Goal: Task Accomplishment & Management: Manage account settings

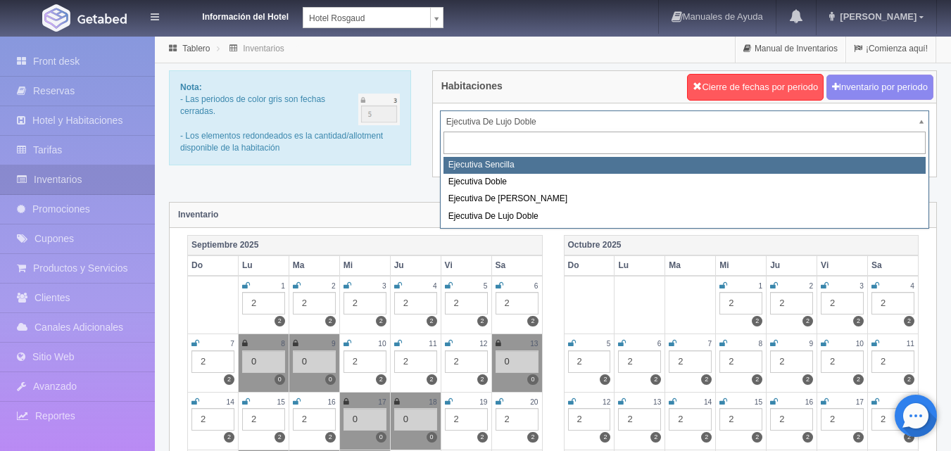
select select "1737"
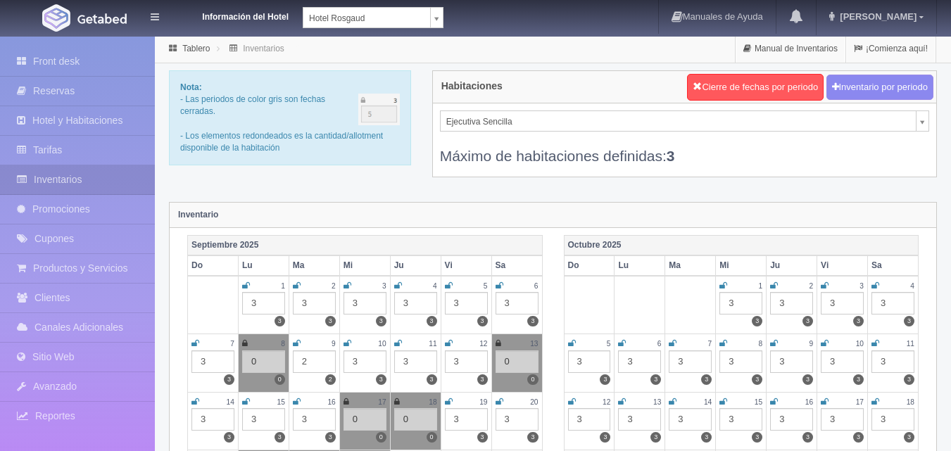
scroll to position [211, 0]
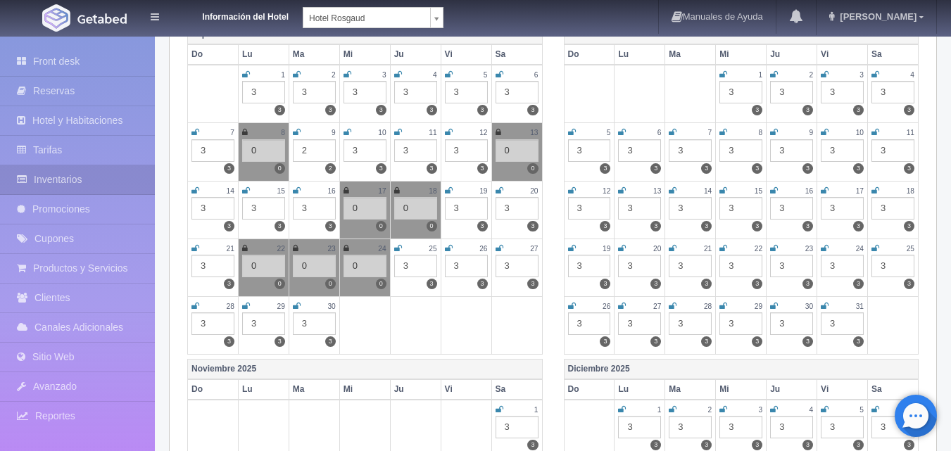
click at [265, 330] on div "3" at bounding box center [263, 324] width 43 height 23
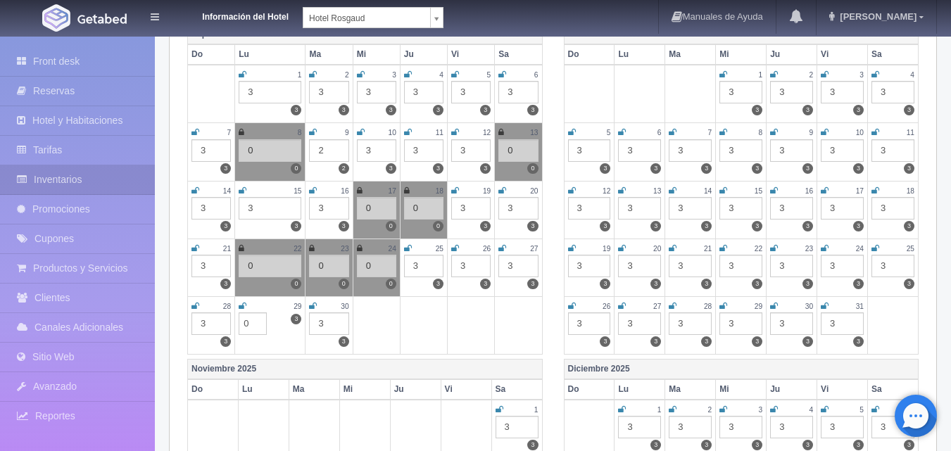
type input "0"
click at [242, 305] on icon at bounding box center [243, 306] width 8 height 8
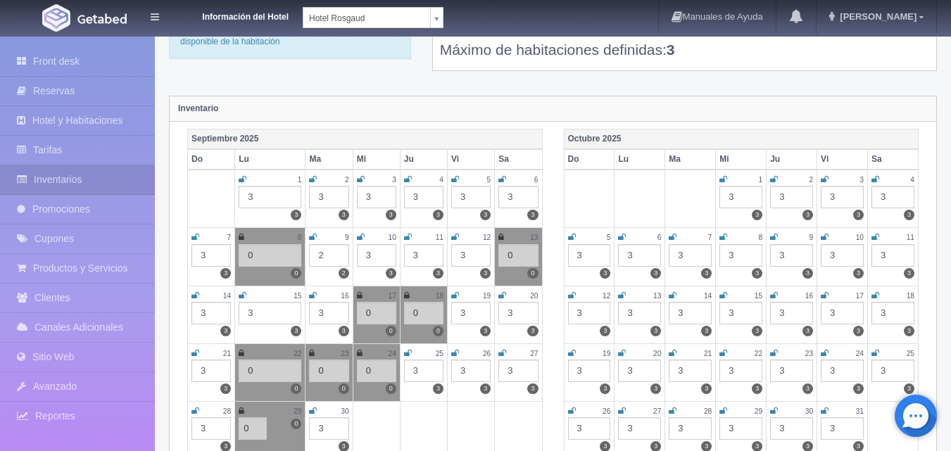
scroll to position [0, 0]
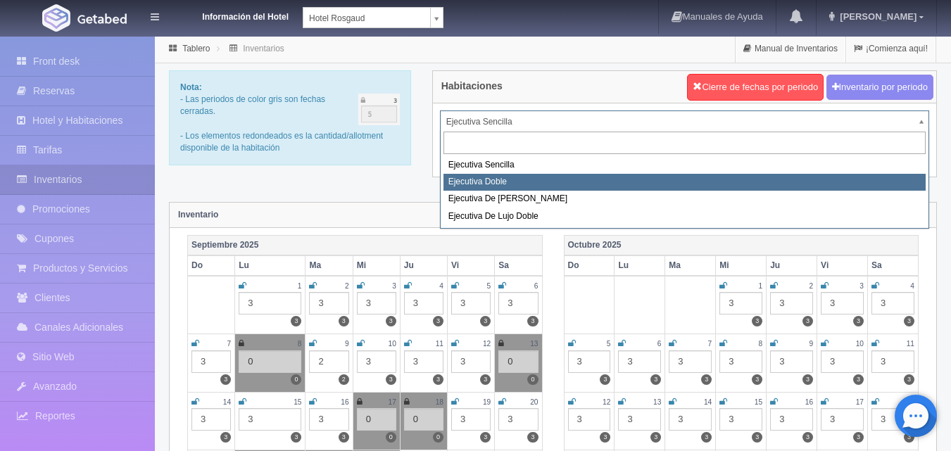
select select "1750"
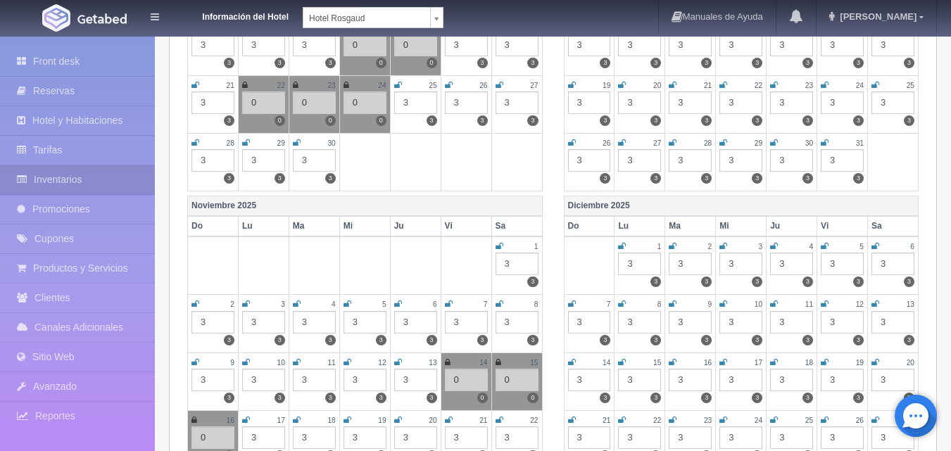
scroll to position [352, 0]
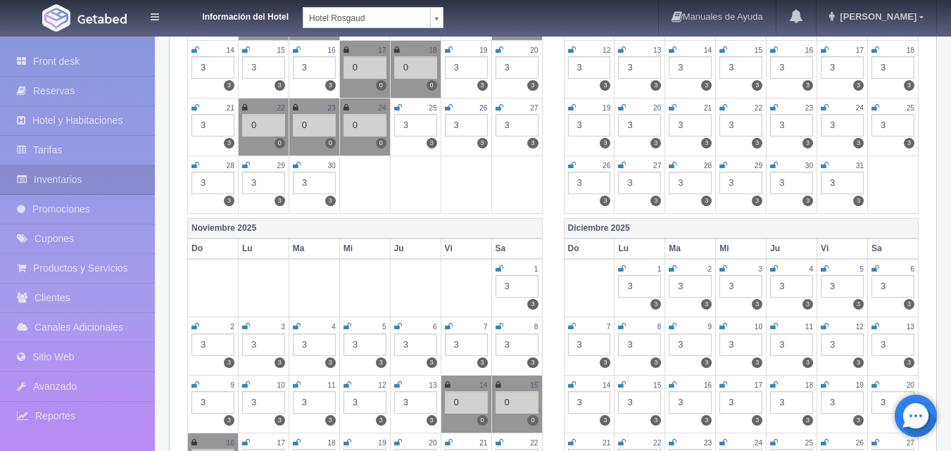
click at [256, 186] on div "3" at bounding box center [263, 183] width 43 height 23
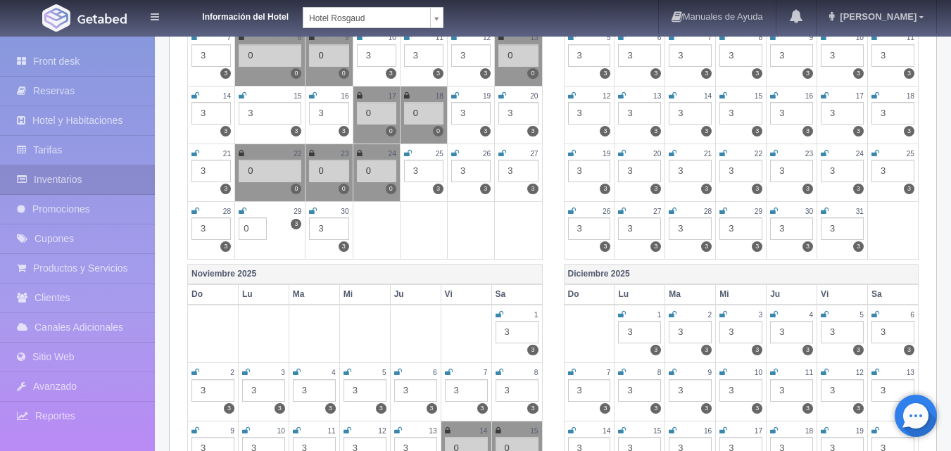
scroll to position [282, 0]
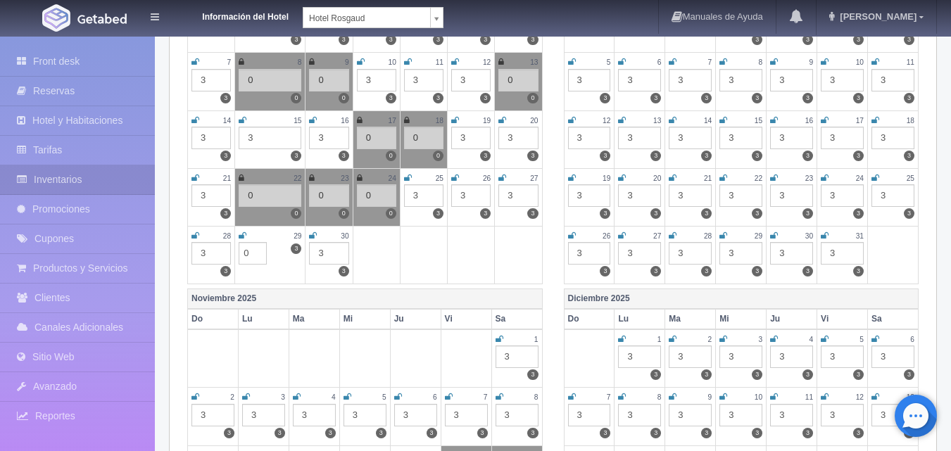
type input "0"
click at [244, 235] on icon at bounding box center [243, 236] width 8 height 8
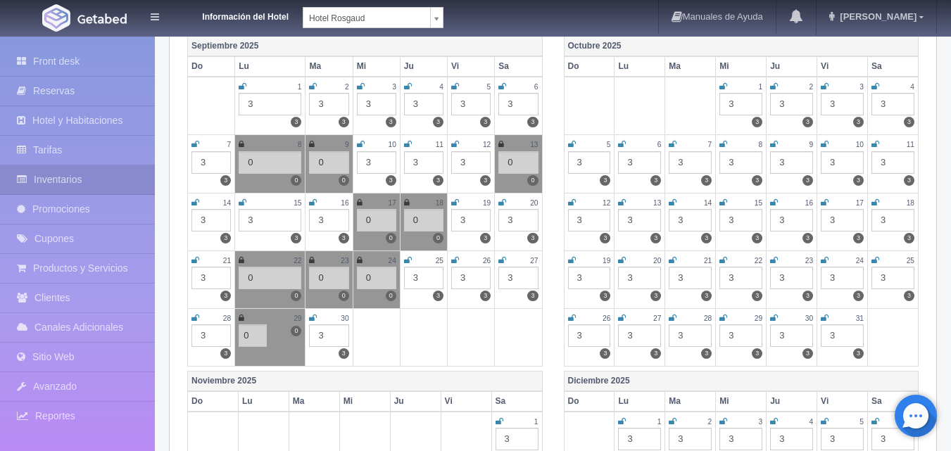
scroll to position [0, 0]
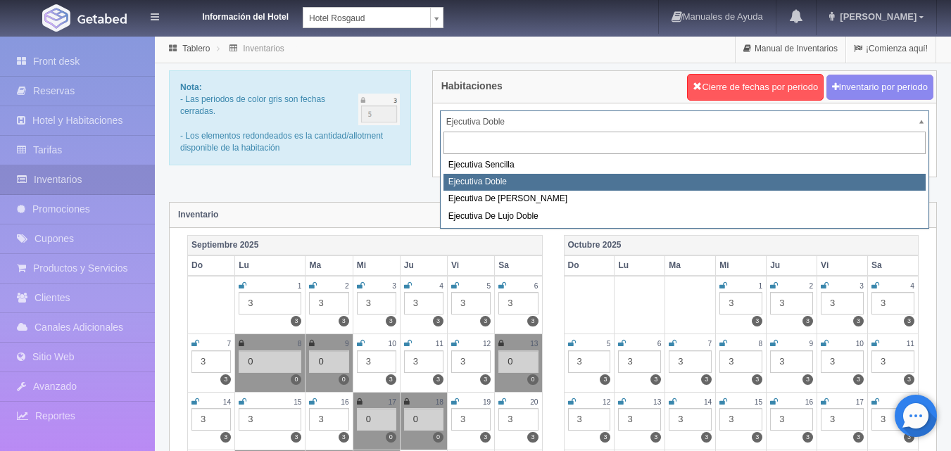
drag, startPoint x: 923, startPoint y: 121, endPoint x: 889, endPoint y: 140, distance: 38.8
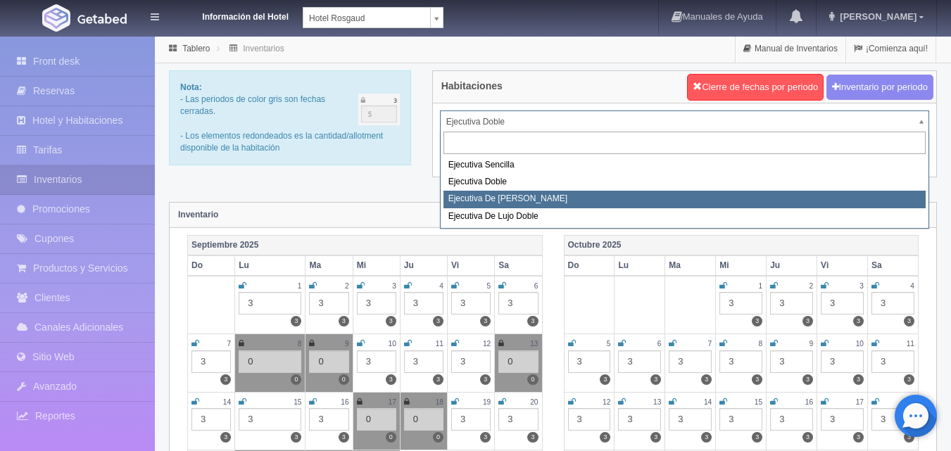
select select "1817"
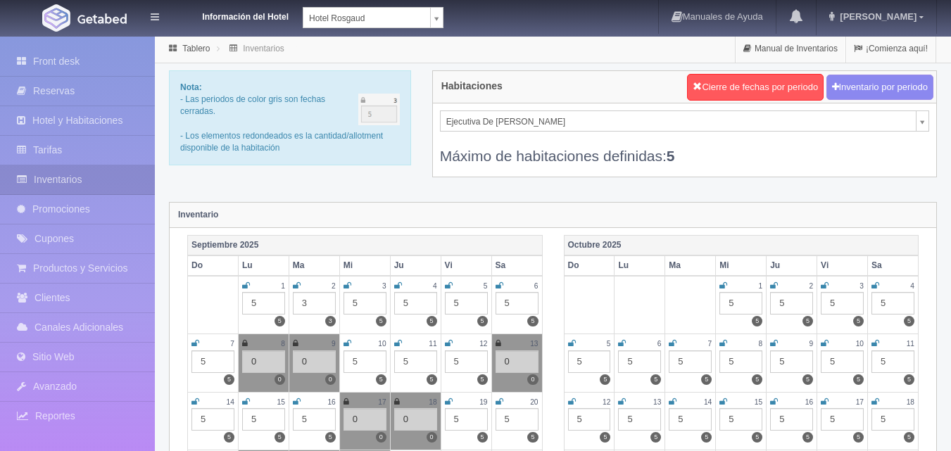
scroll to position [282, 0]
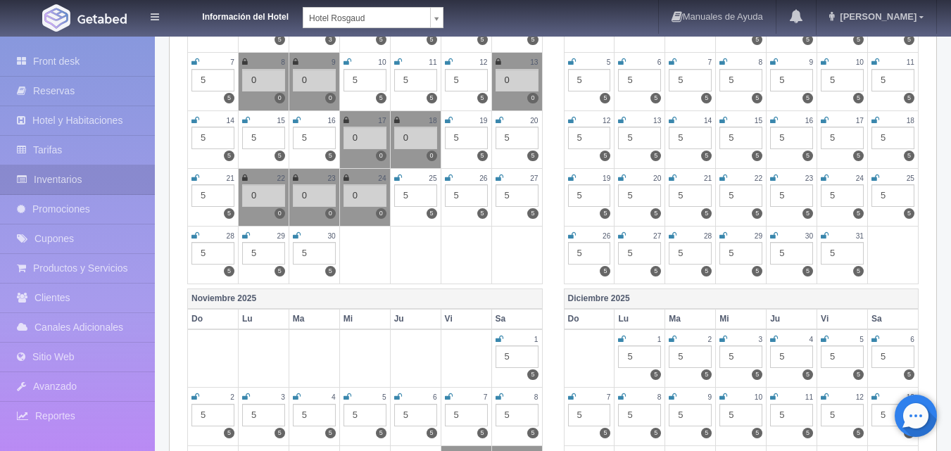
click at [267, 261] on div "5" at bounding box center [263, 253] width 43 height 23
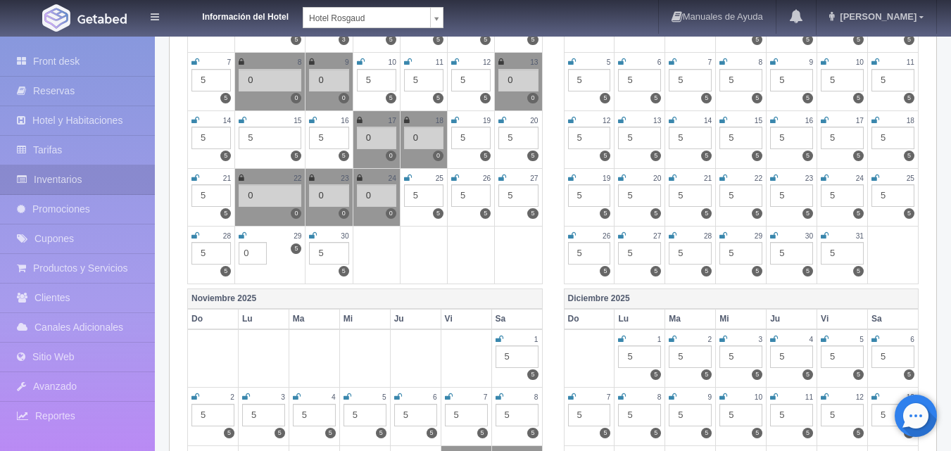
type input "0"
click at [244, 236] on icon at bounding box center [243, 236] width 8 height 8
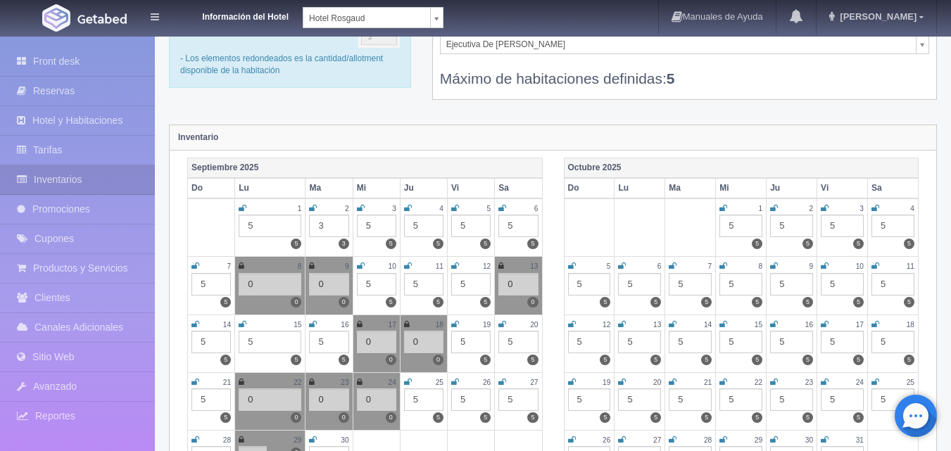
scroll to position [70, 0]
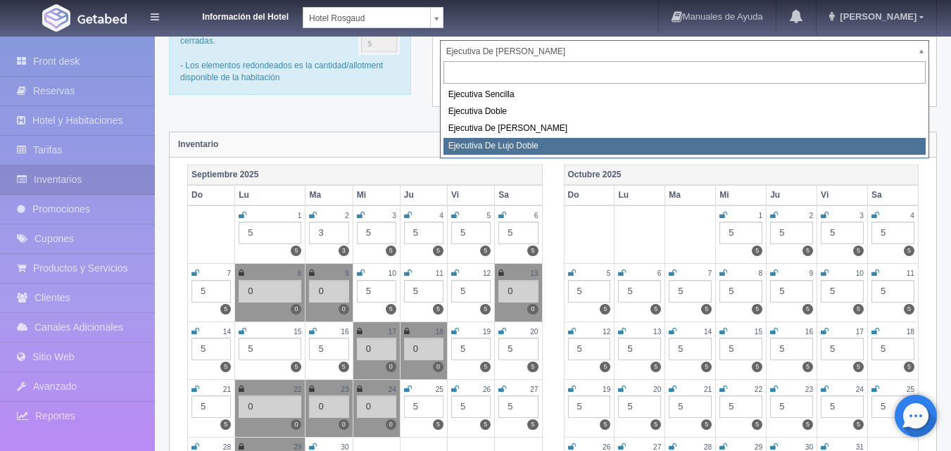
select select "1845"
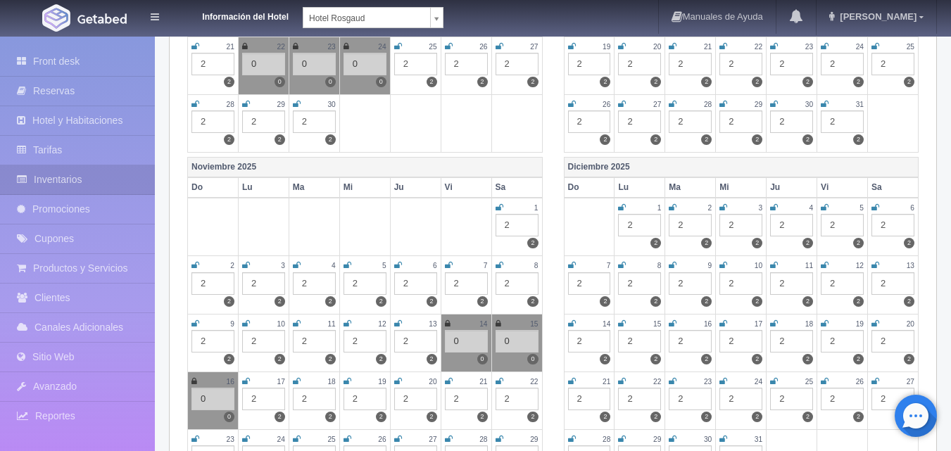
scroll to position [423, 0]
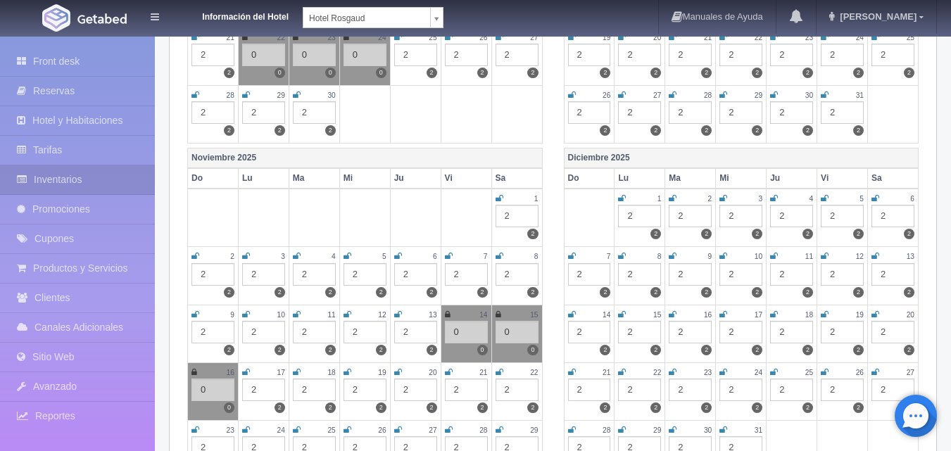
click at [264, 113] on div "2" at bounding box center [263, 112] width 43 height 23
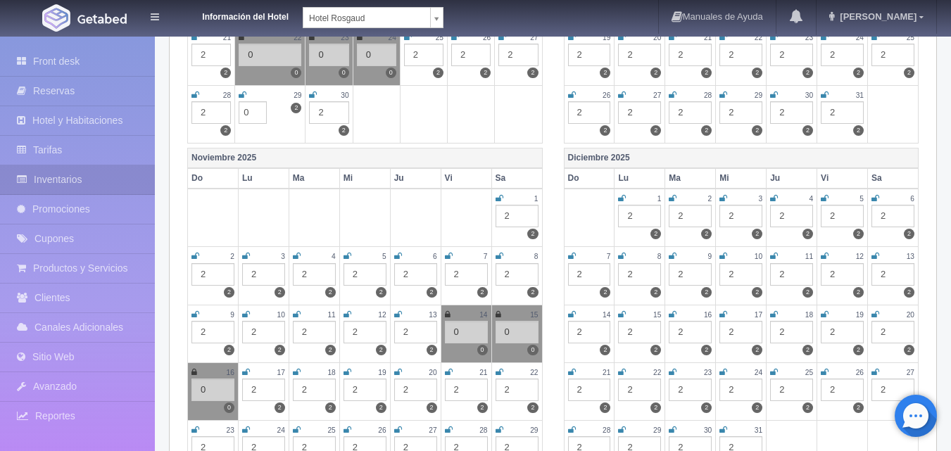
type input "0"
click at [244, 97] on icon at bounding box center [243, 95] width 8 height 8
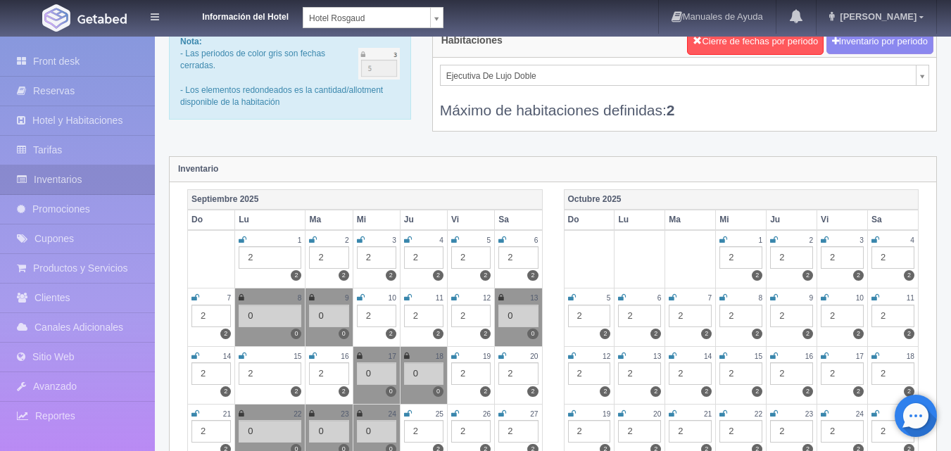
scroll to position [70, 0]
